Goal: Transaction & Acquisition: Book appointment/travel/reservation

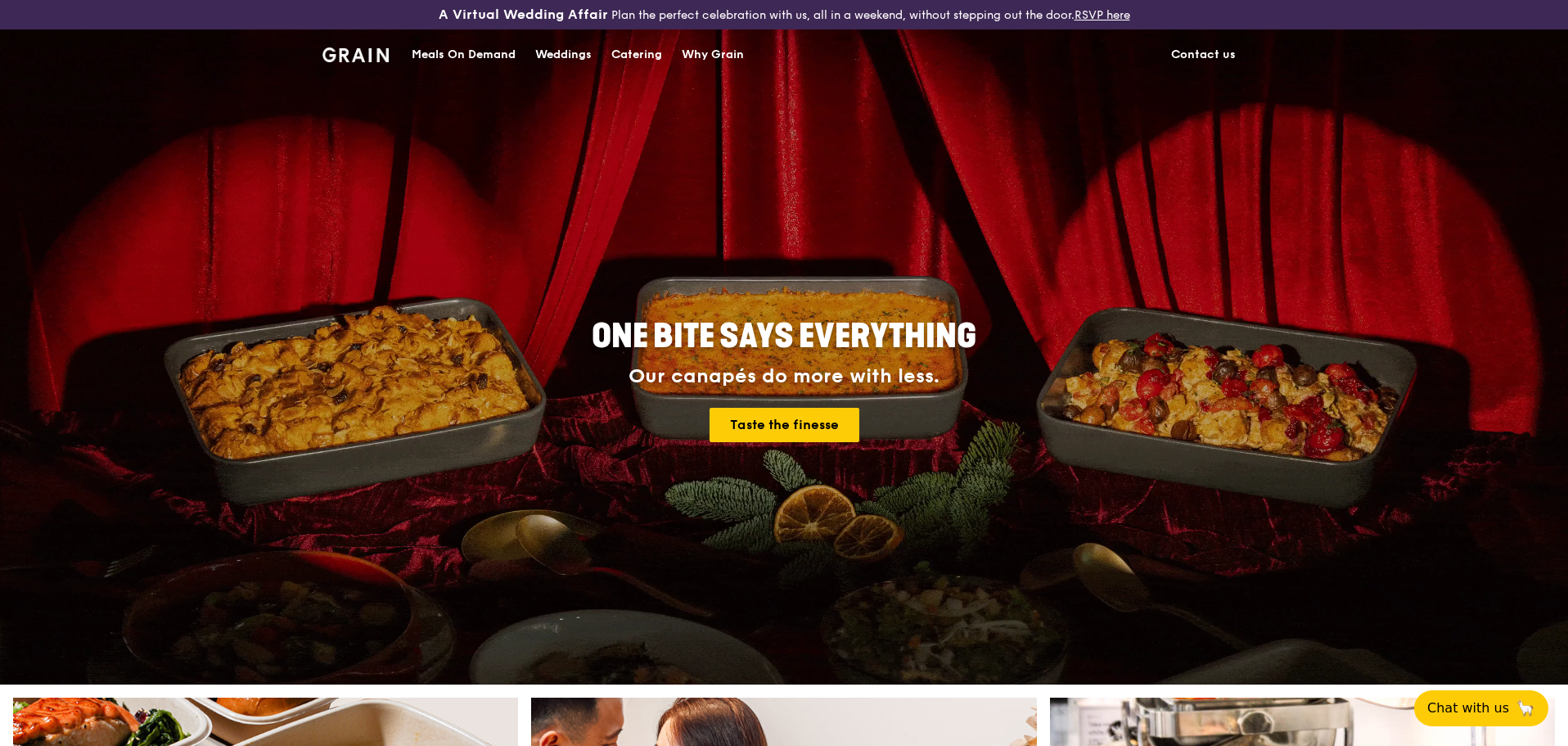
click at [491, 57] on div "Meals On Demand" at bounding box center [464, 55] width 104 height 49
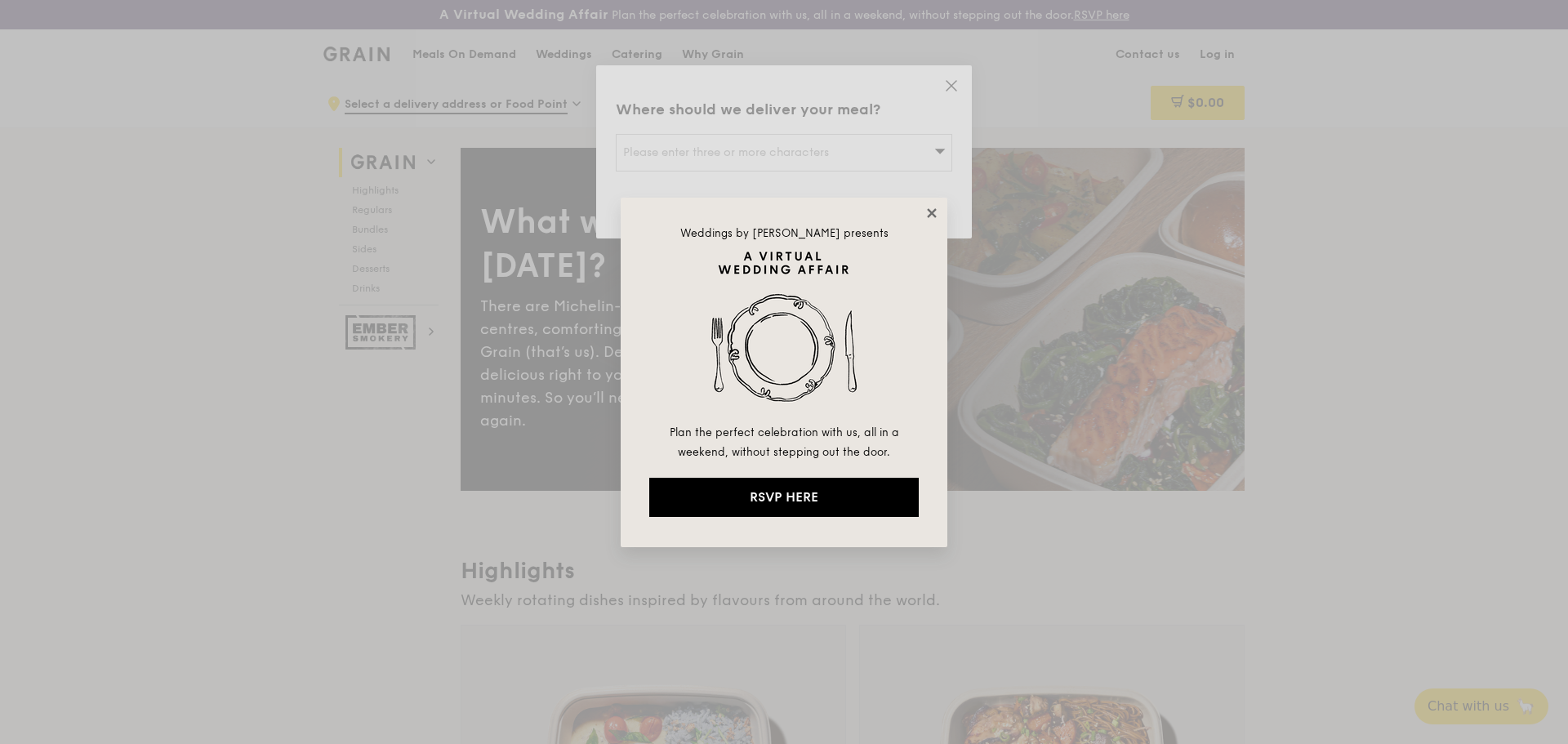
click at [925, 215] on icon at bounding box center [931, 213] width 15 height 15
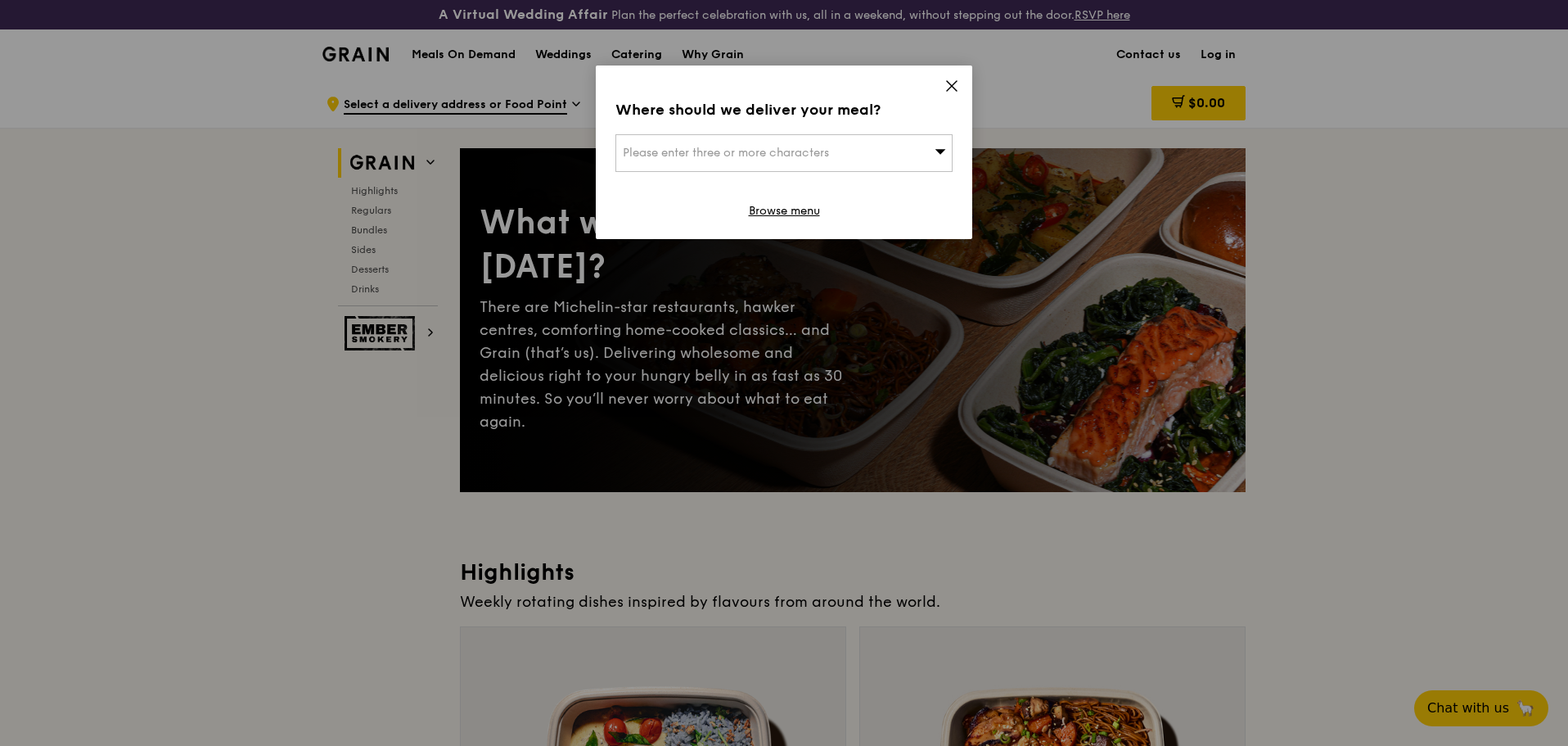
click at [958, 84] on icon at bounding box center [951, 86] width 15 height 15
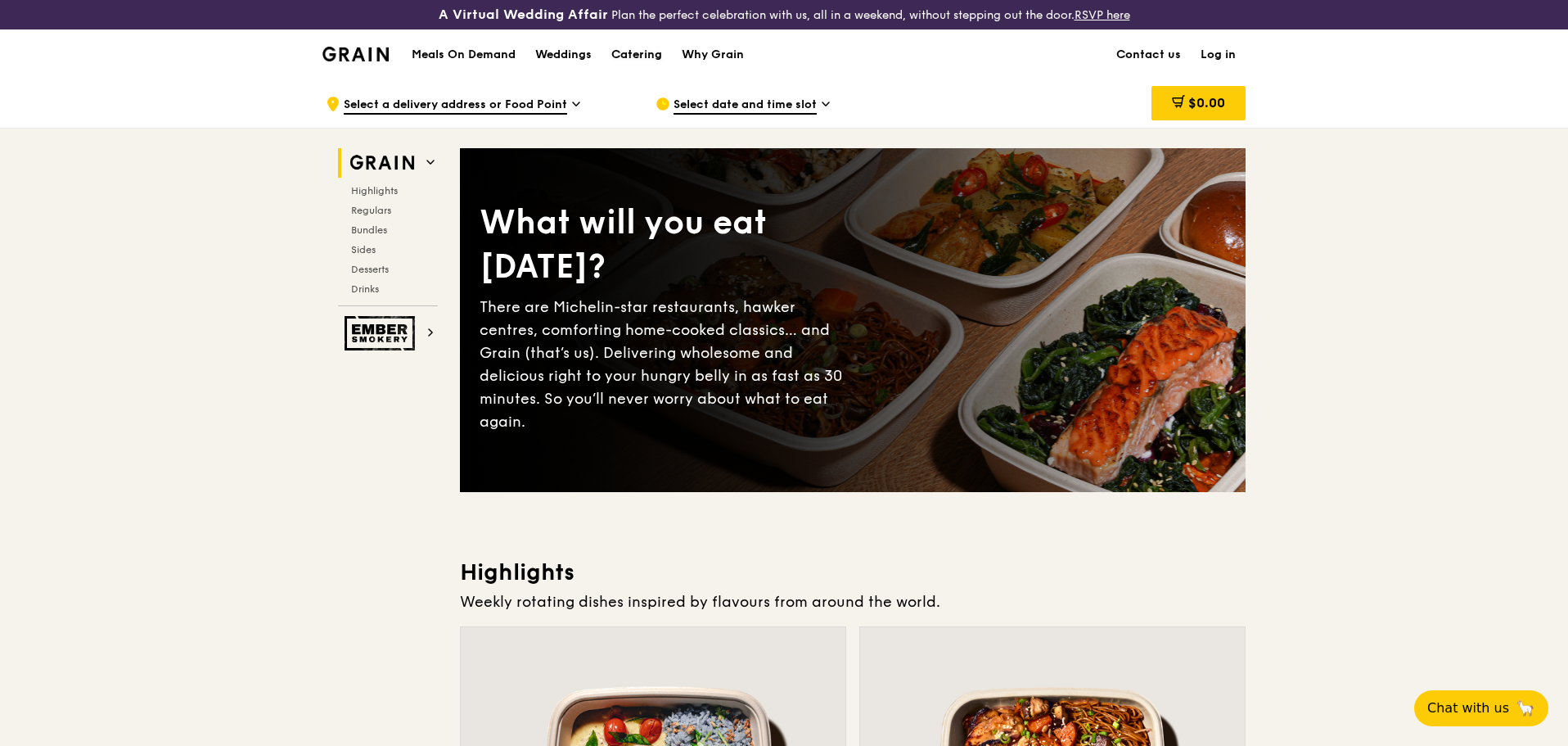
click at [633, 57] on div "Catering" at bounding box center [637, 55] width 51 height 49
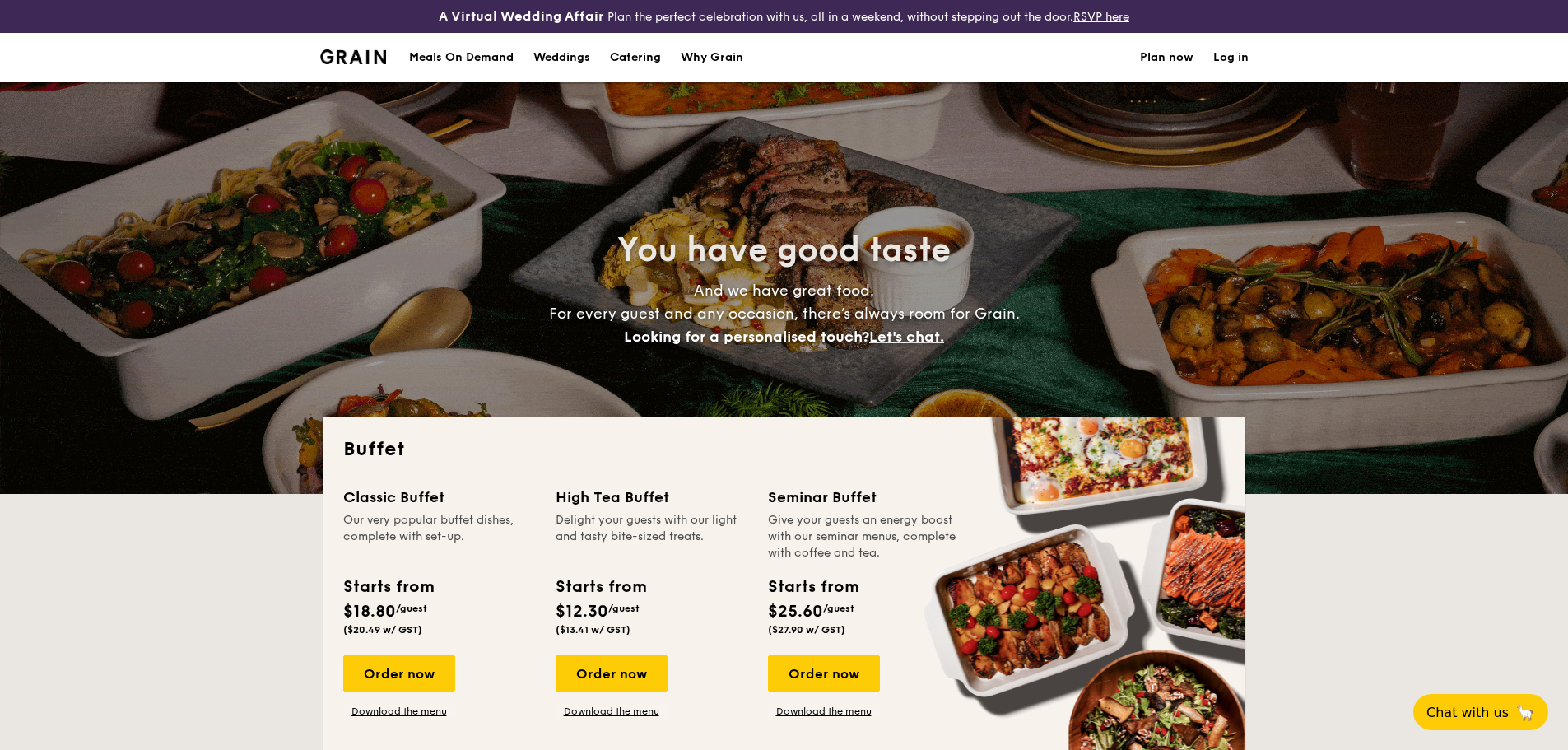
select select
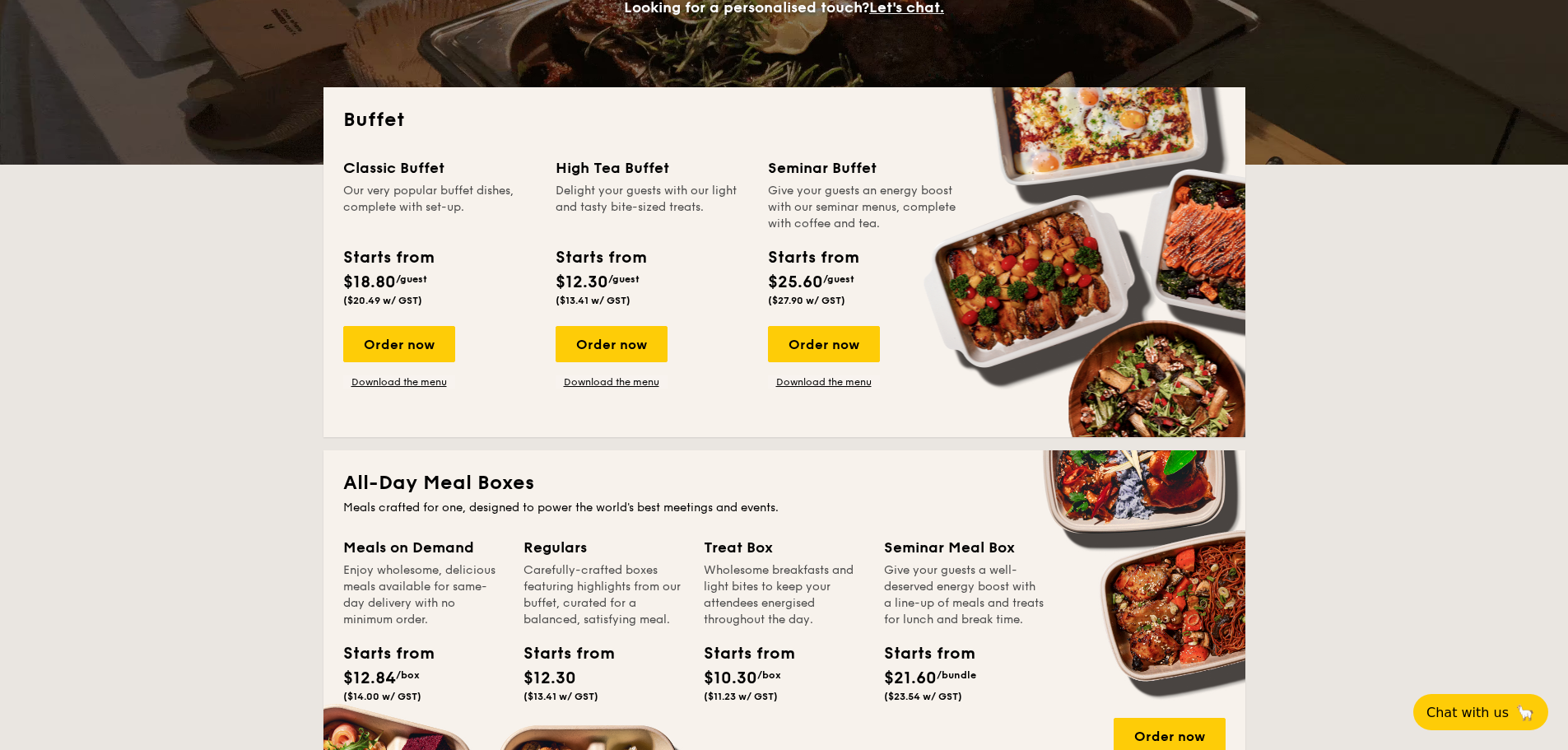
scroll to position [247, 0]
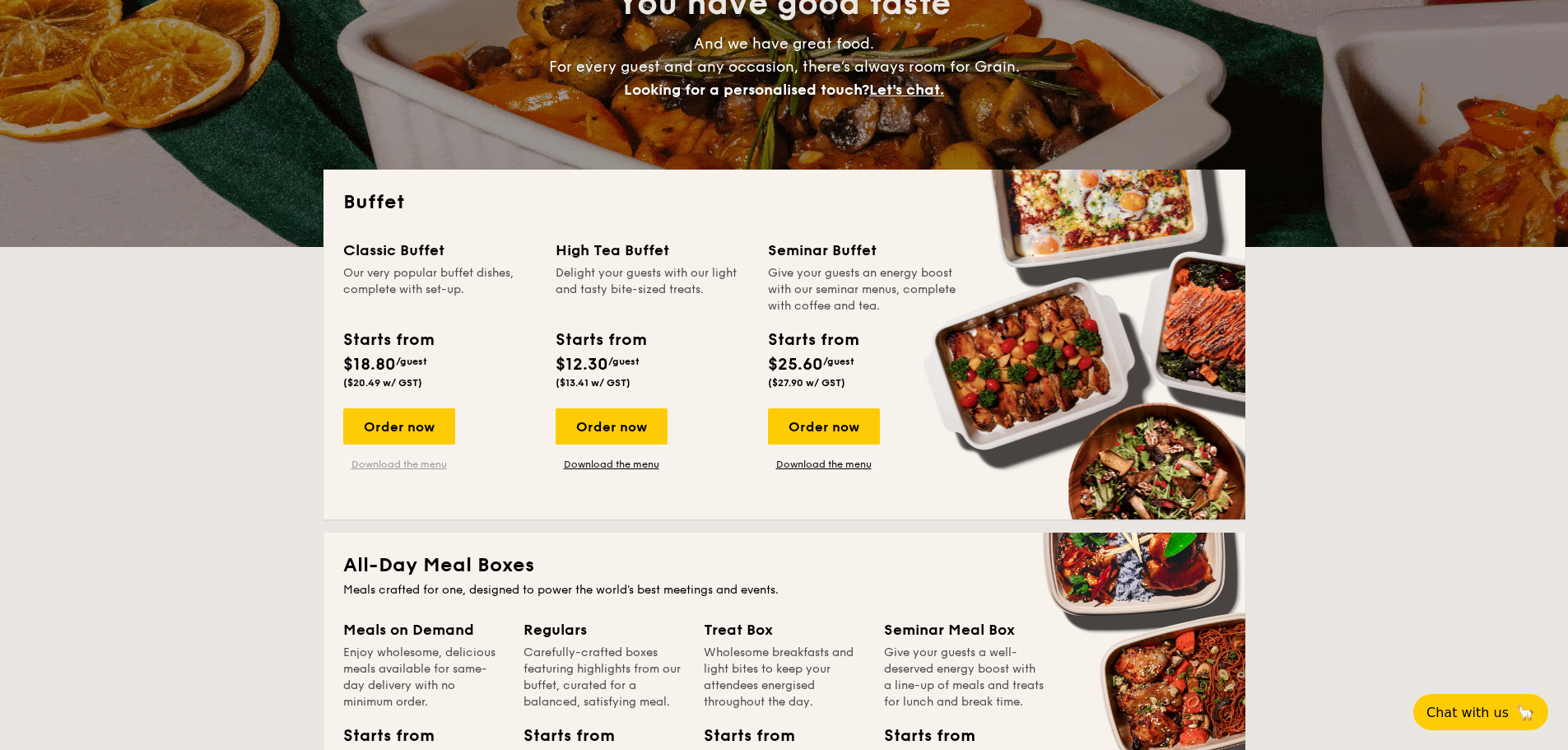
click at [392, 470] on link "Download the menu" at bounding box center [399, 464] width 112 height 13
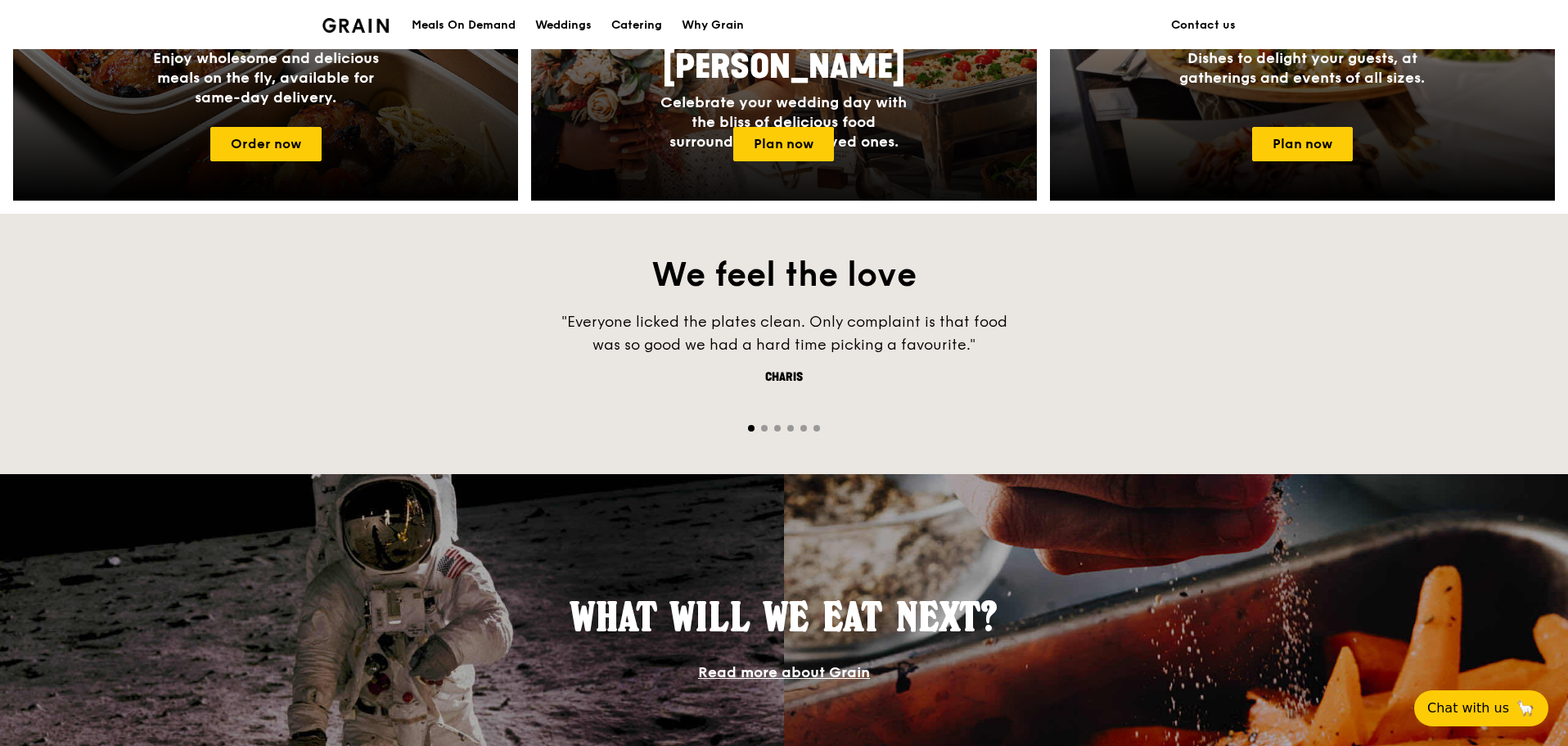
scroll to position [983, 0]
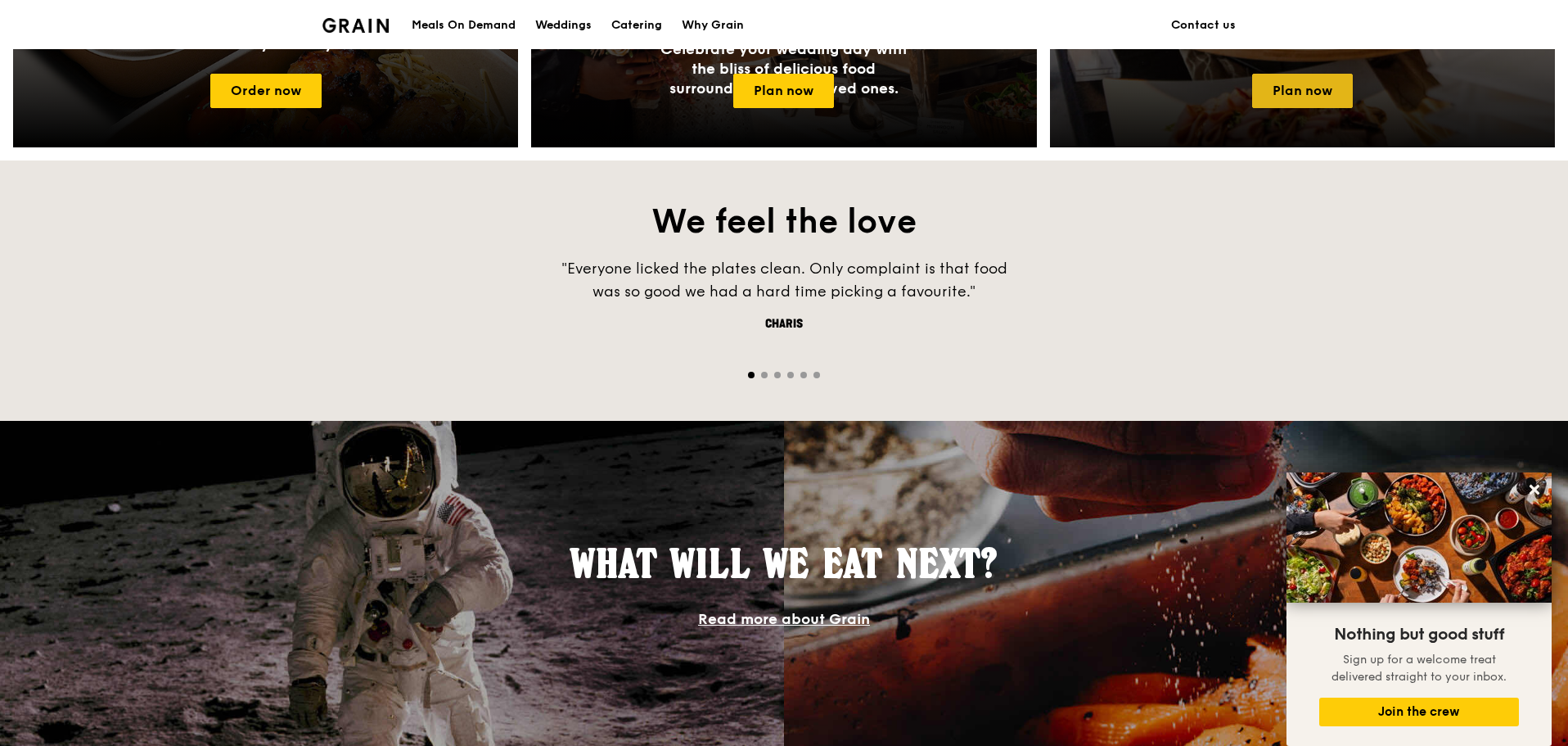
click at [1297, 87] on link "Plan now" at bounding box center [1302, 90] width 101 height 34
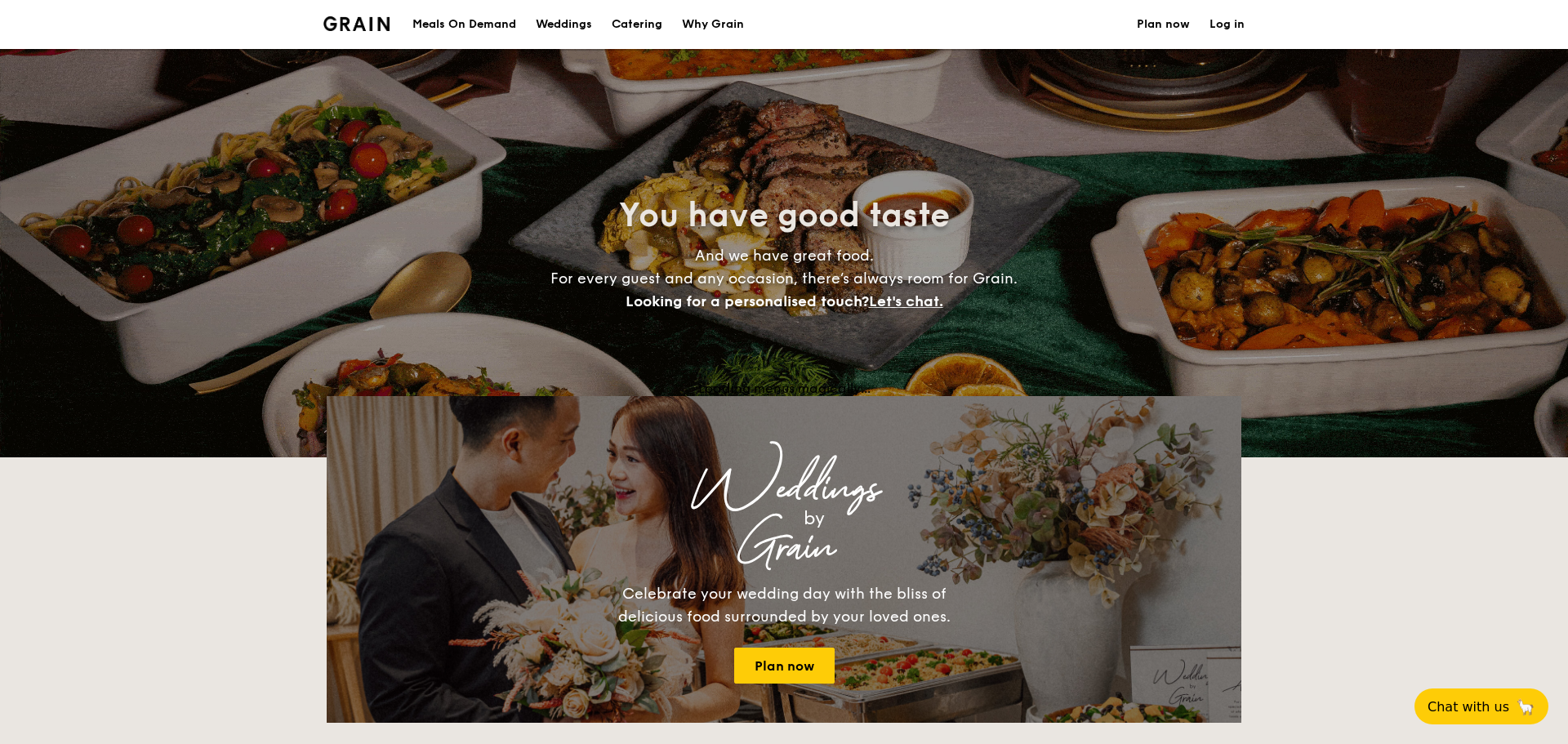
select select
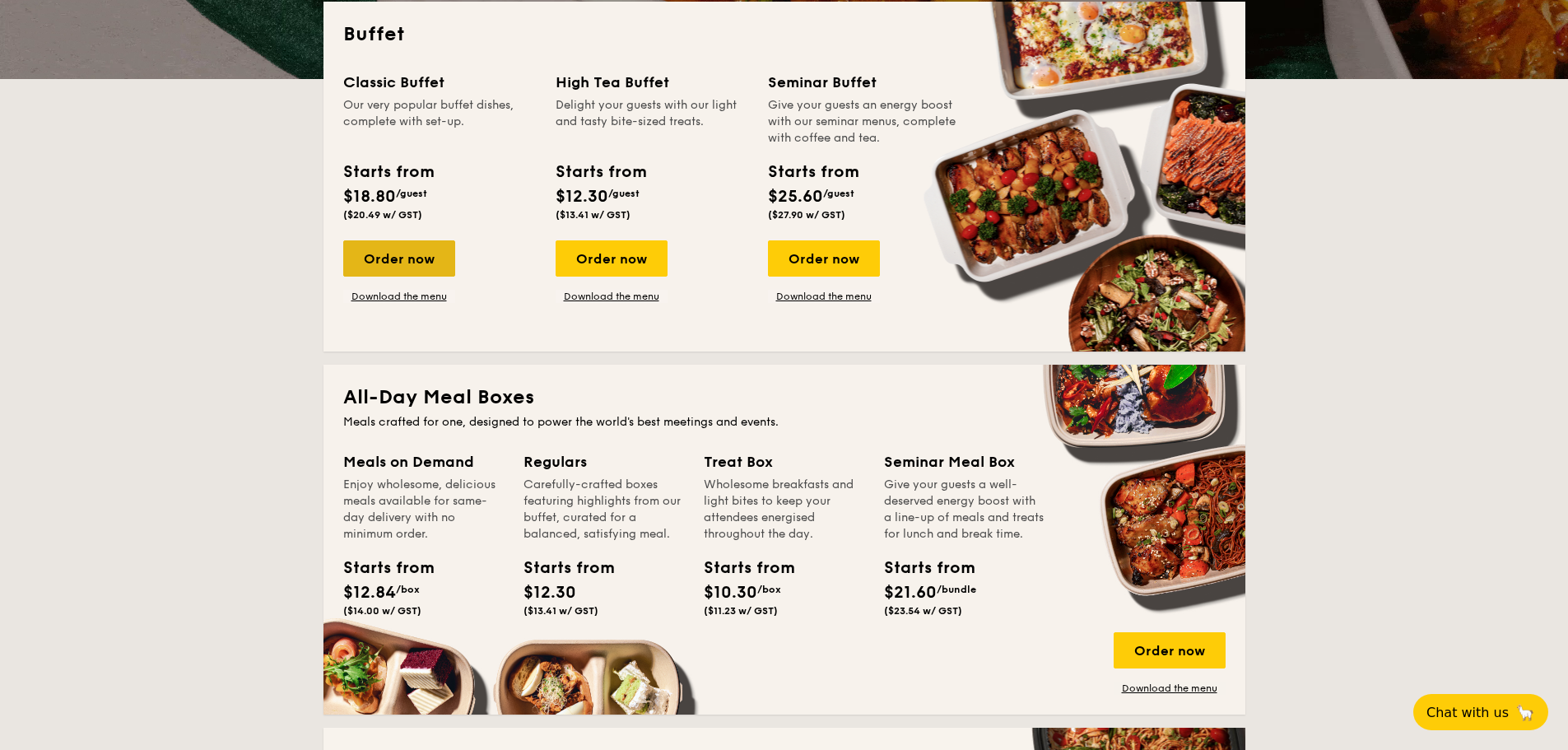
scroll to position [412, 0]
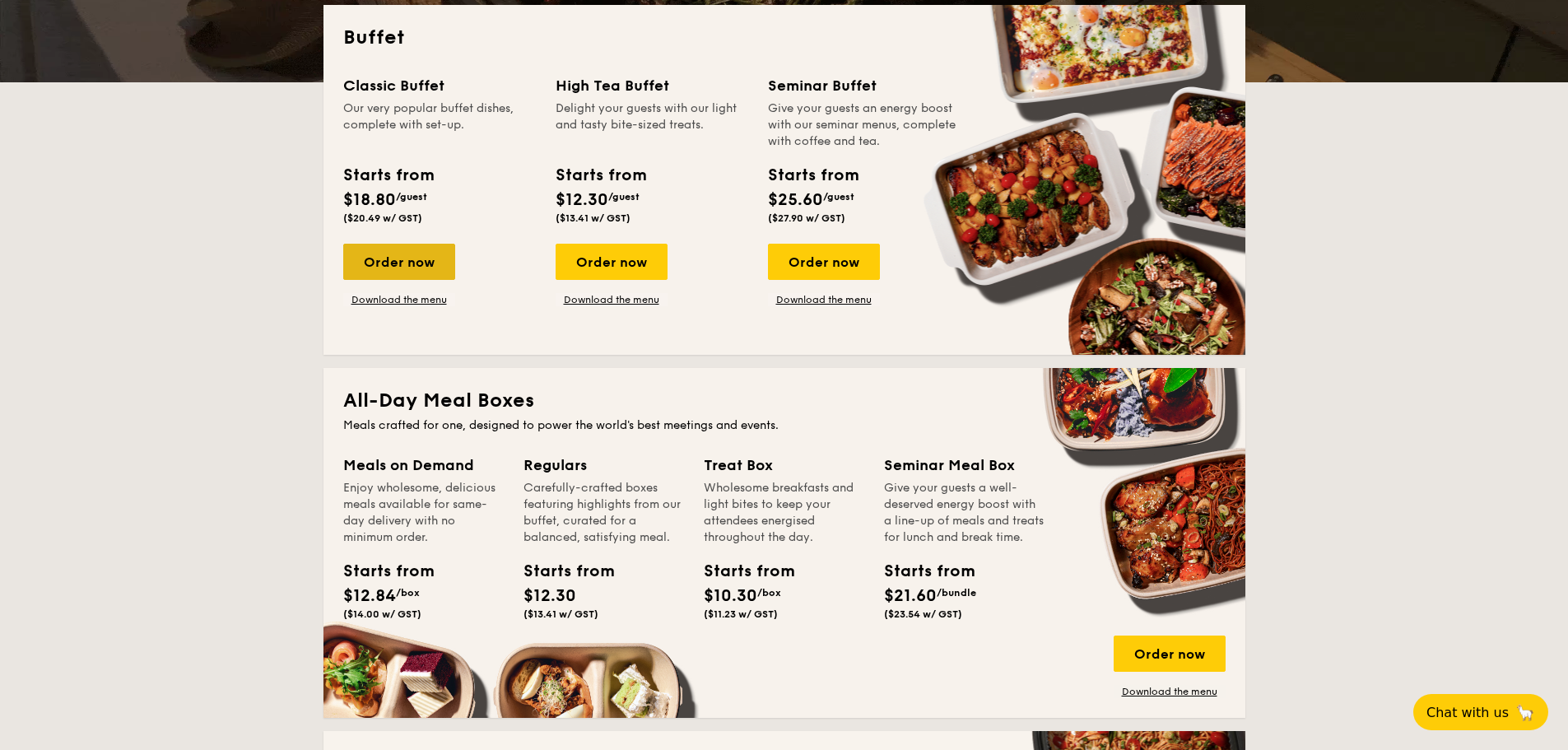
click at [402, 251] on div "Order now" at bounding box center [399, 262] width 112 height 36
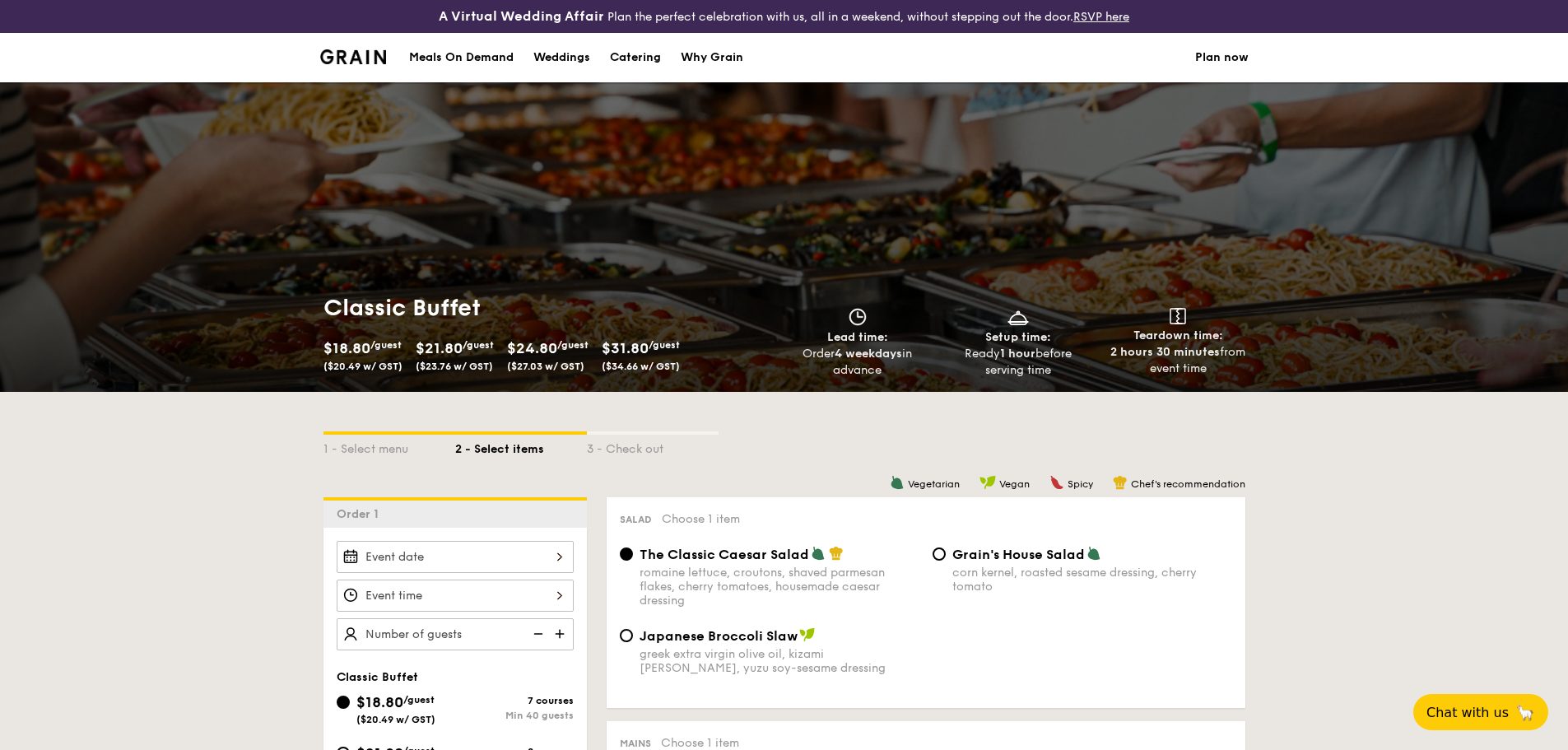
select select
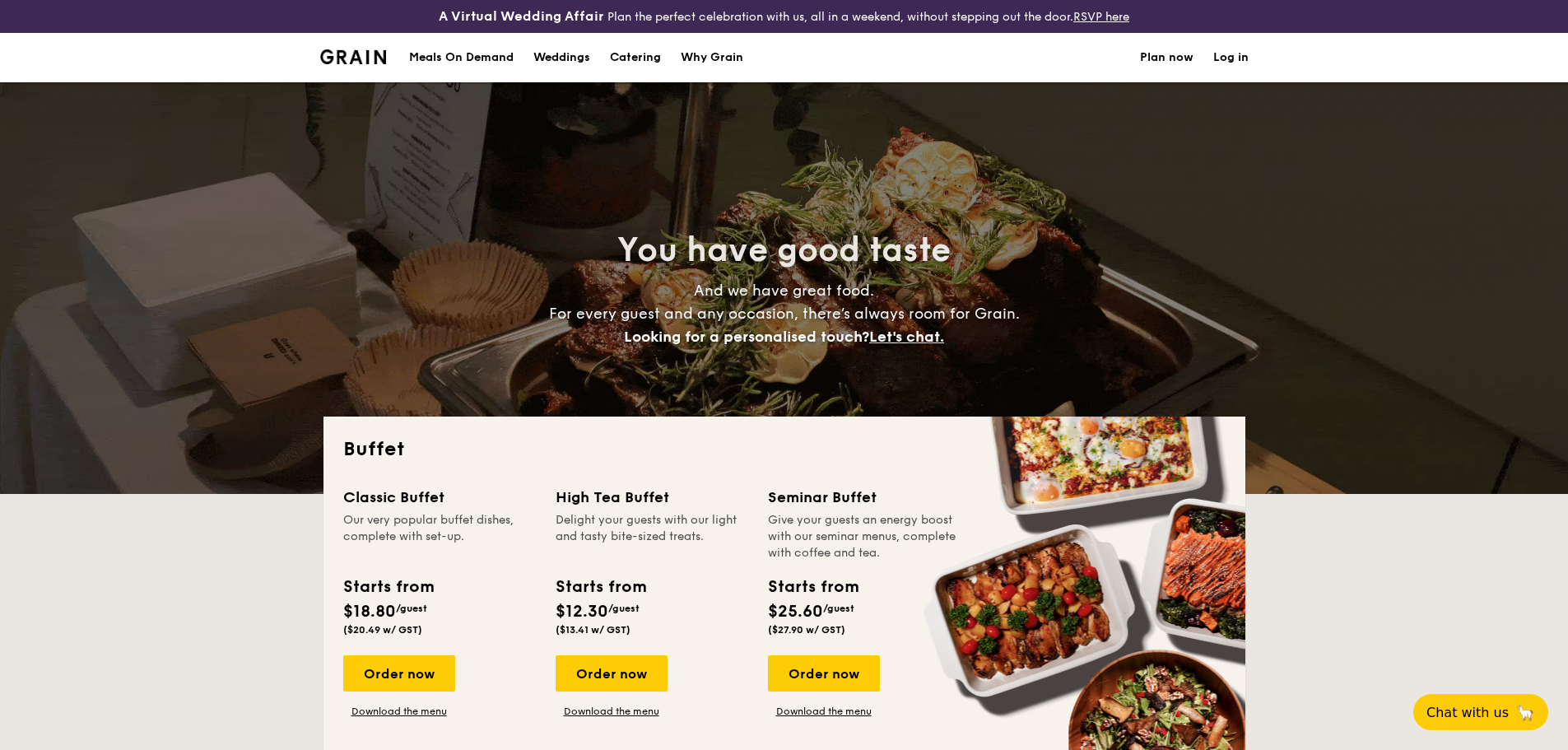
click at [635, 54] on h1 "Catering" at bounding box center [635, 58] width 51 height 50
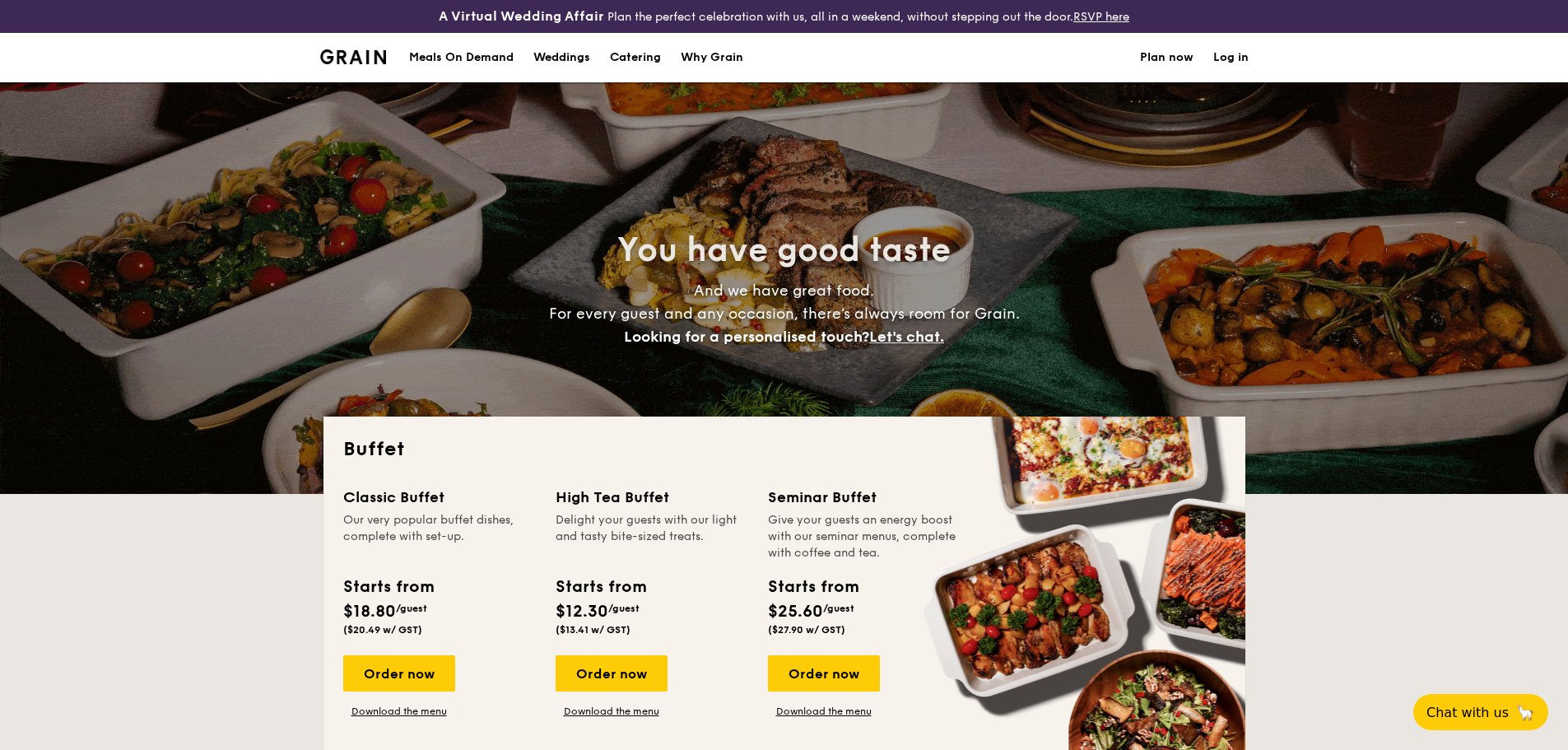
click at [633, 59] on h1 "Catering" at bounding box center [635, 58] width 51 height 50
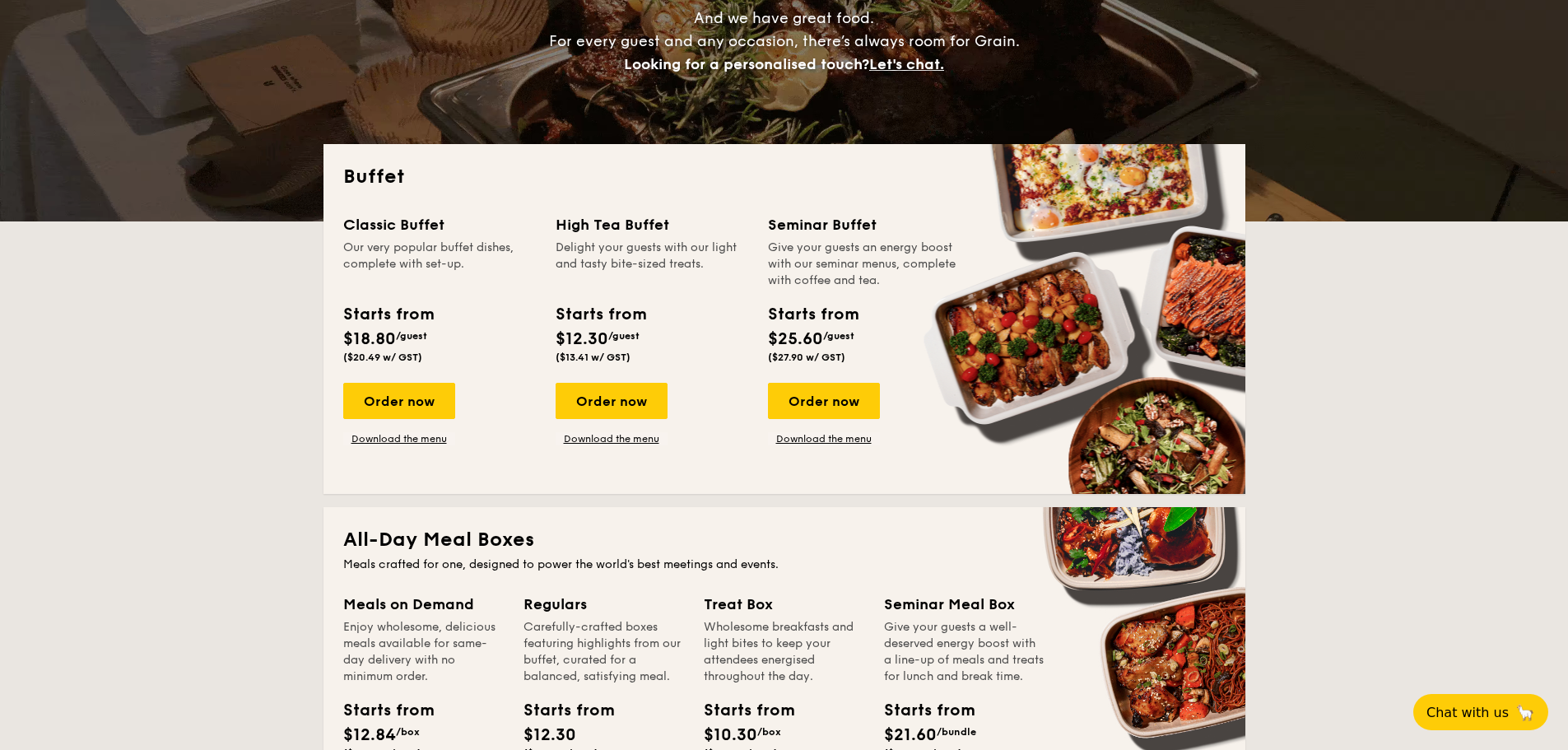
scroll to position [412, 0]
